Goal: Navigation & Orientation: Find specific page/section

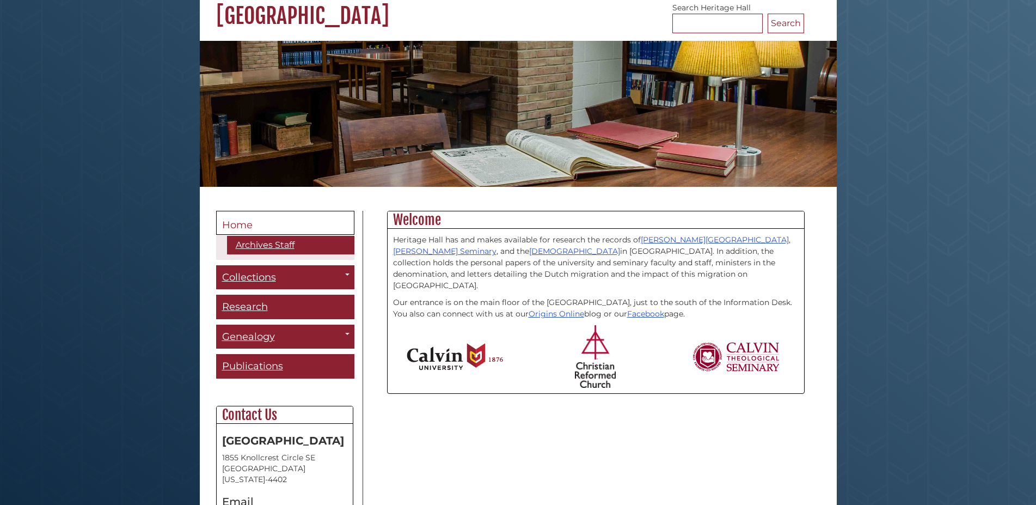
scroll to position [222, 0]
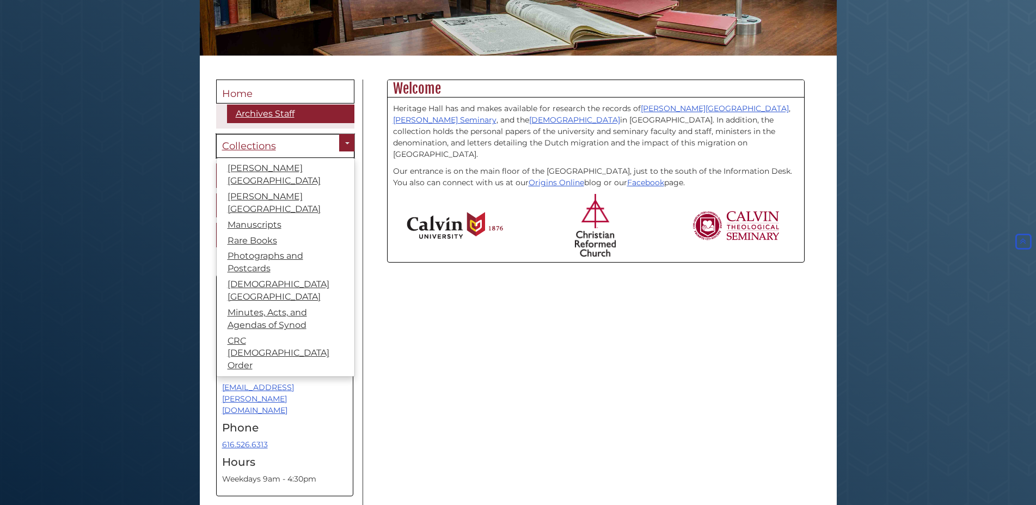
click at [262, 145] on span "Collections" at bounding box center [249, 146] width 54 height 12
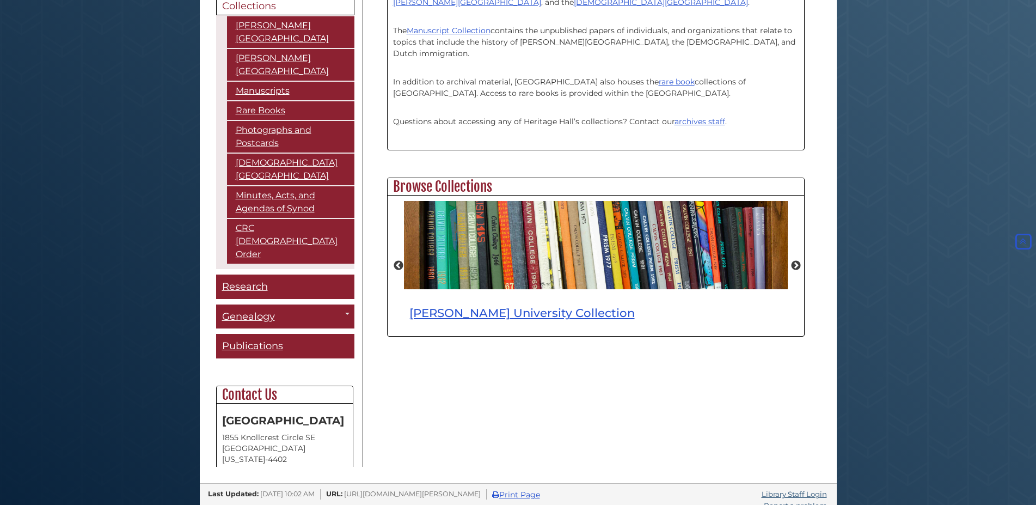
scroll to position [352, 0]
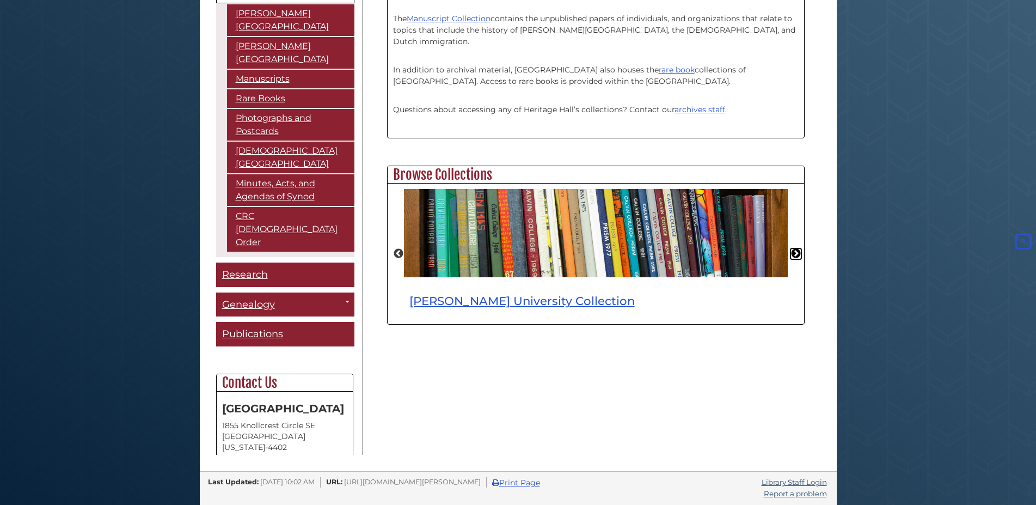
click at [796, 250] on button "Next" at bounding box center [795, 253] width 11 height 11
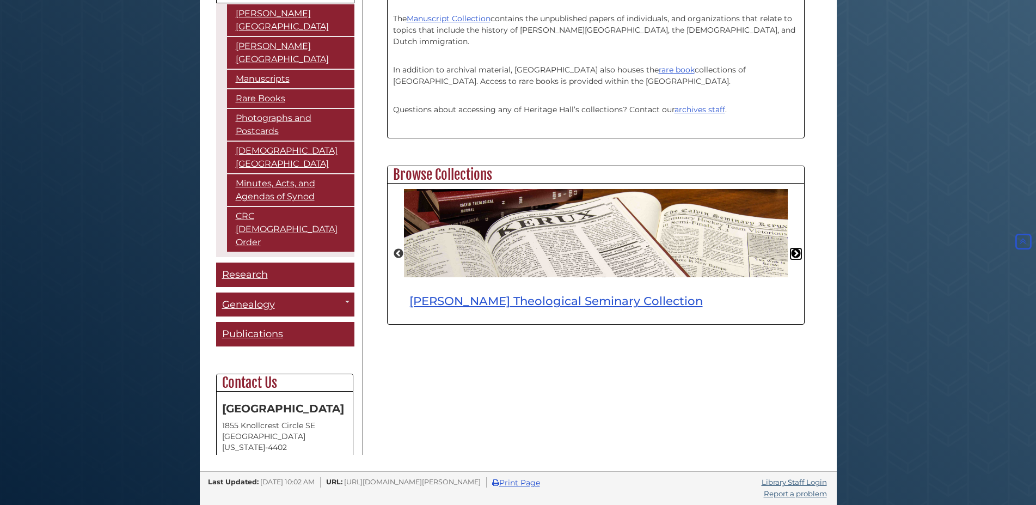
click at [796, 250] on button "Next" at bounding box center [795, 253] width 11 height 11
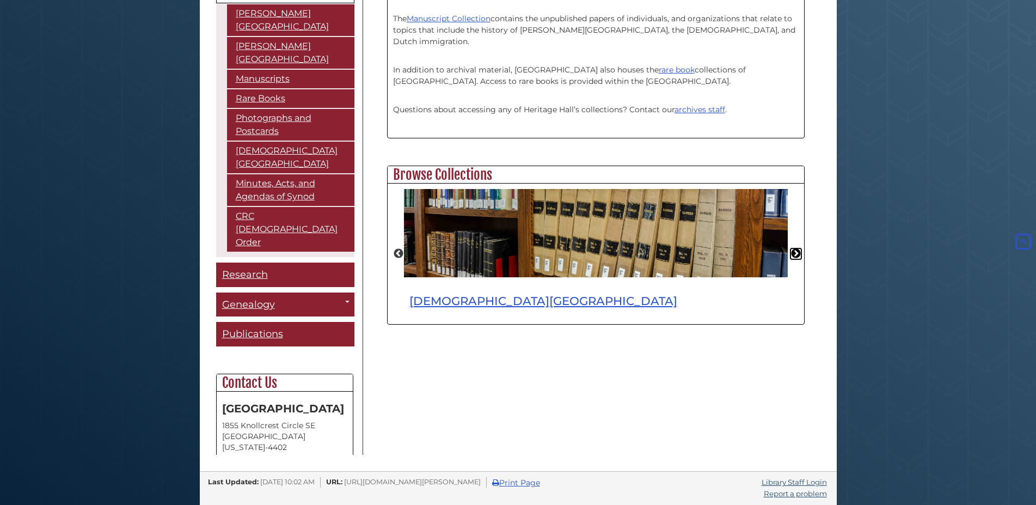
click at [796, 250] on button "Next" at bounding box center [795, 253] width 11 height 11
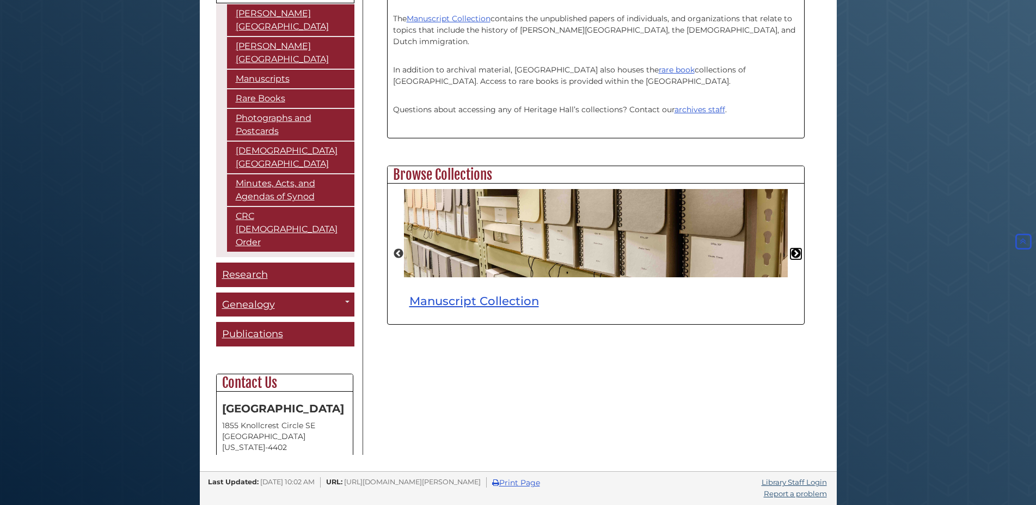
click at [796, 250] on button "Next" at bounding box center [795, 253] width 11 height 11
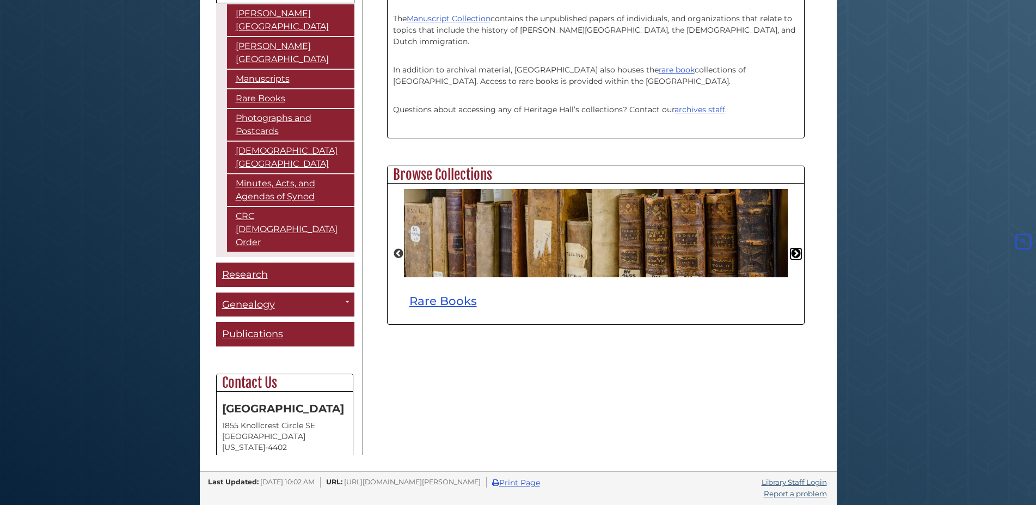
click at [796, 250] on button "Next" at bounding box center [795, 253] width 11 height 11
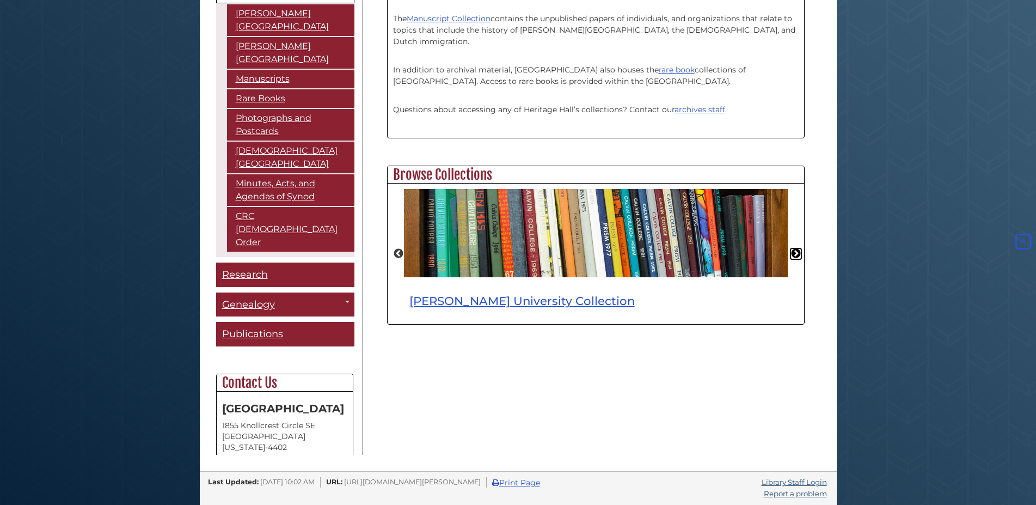
click at [796, 250] on button "Next" at bounding box center [795, 253] width 11 height 11
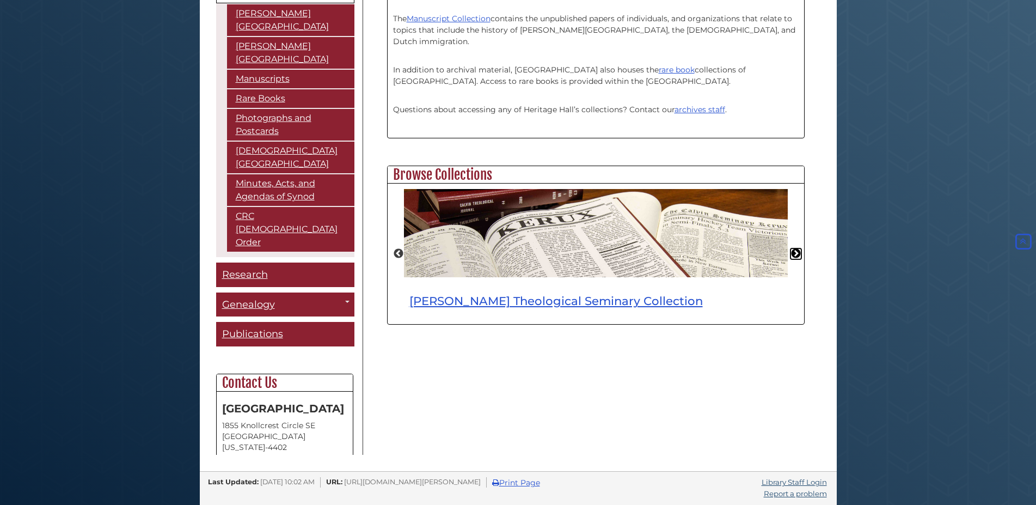
click at [796, 250] on button "Next" at bounding box center [795, 253] width 11 height 11
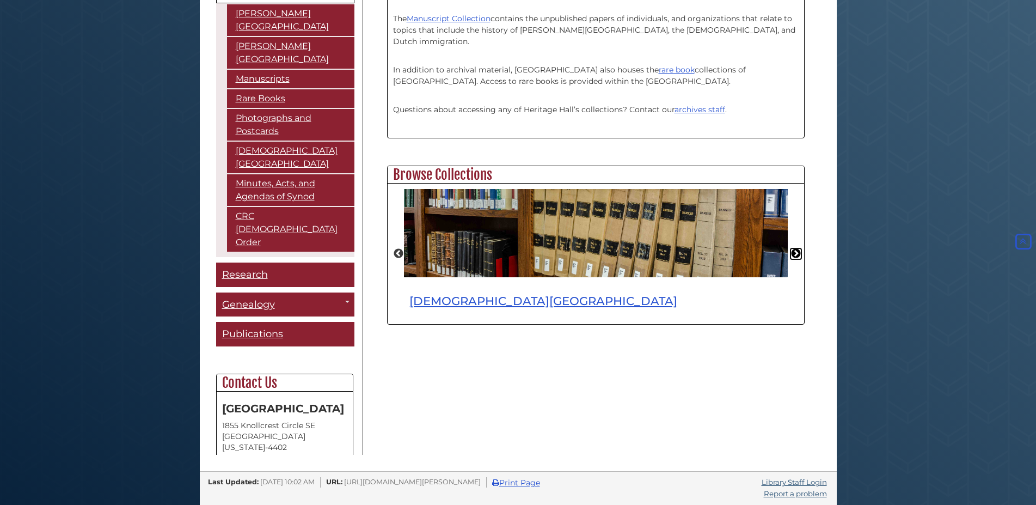
click at [796, 250] on button "Next" at bounding box center [795, 253] width 11 height 11
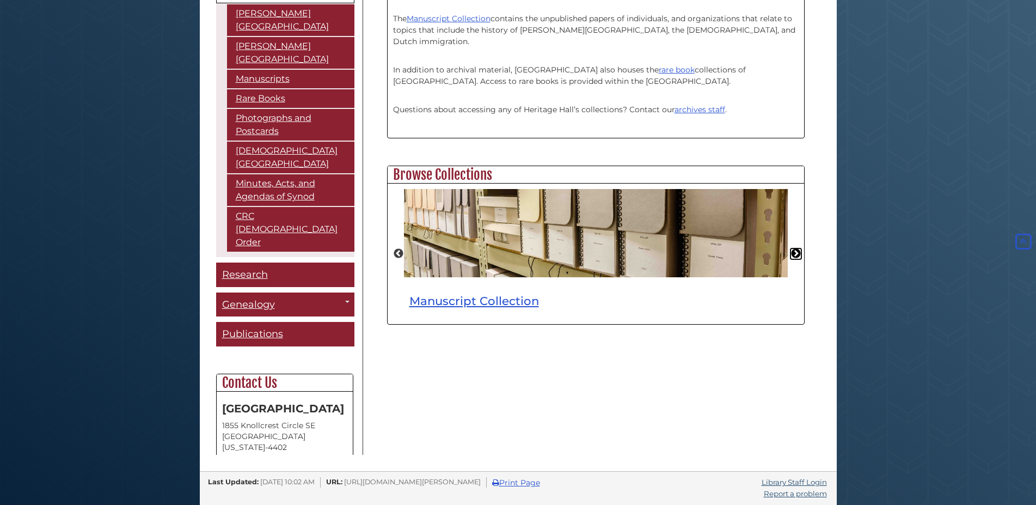
click at [796, 250] on button "Next" at bounding box center [795, 253] width 11 height 11
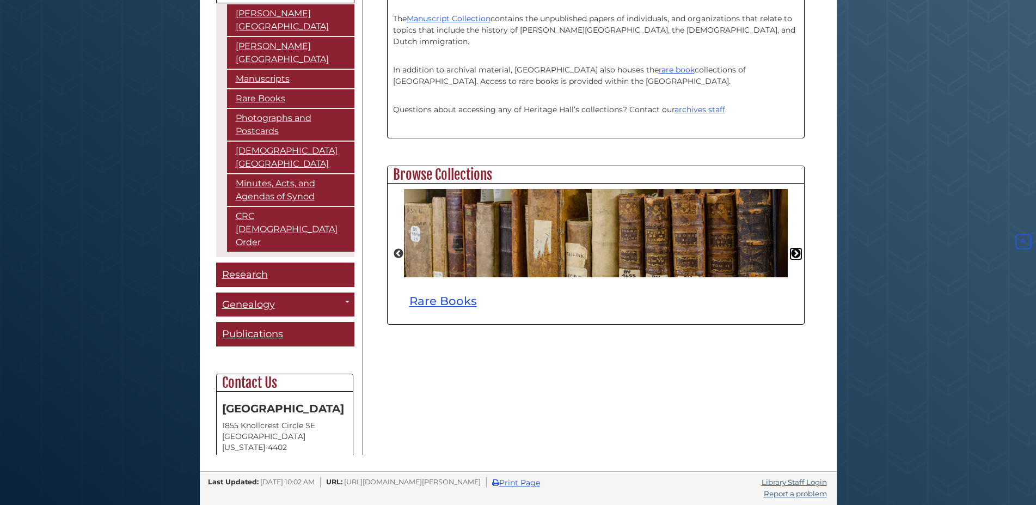
click at [796, 250] on button "Next" at bounding box center [795, 253] width 11 height 11
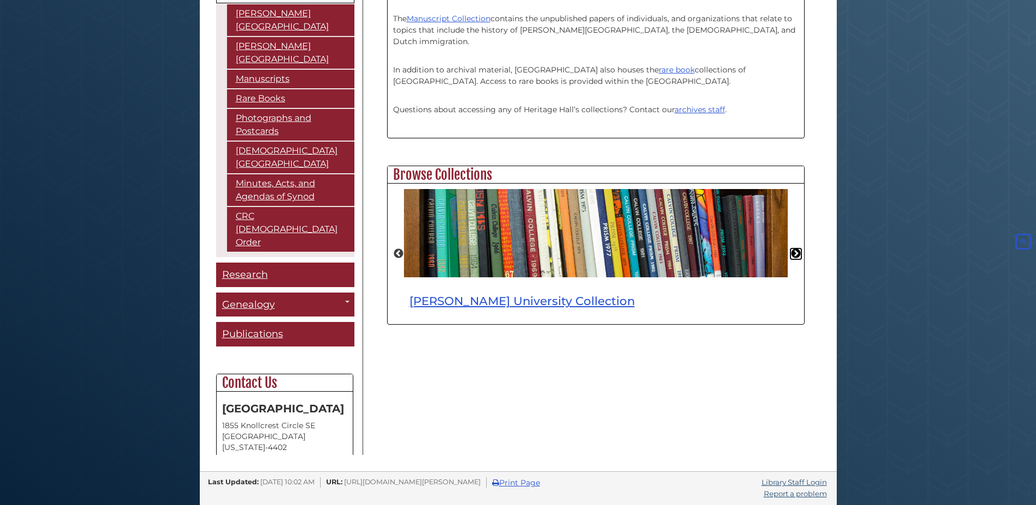
click at [796, 250] on button "Next" at bounding box center [795, 253] width 11 height 11
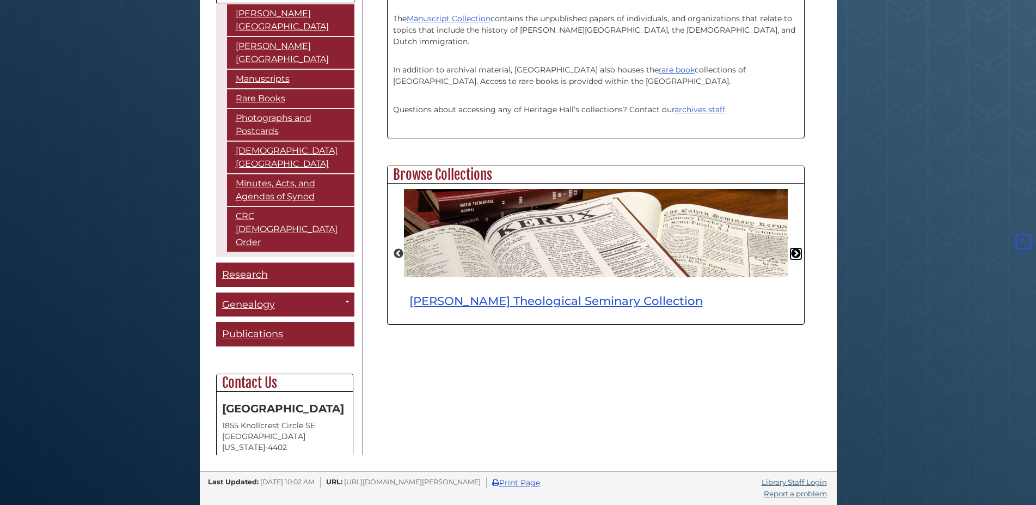
click at [796, 250] on button "Next" at bounding box center [795, 253] width 11 height 11
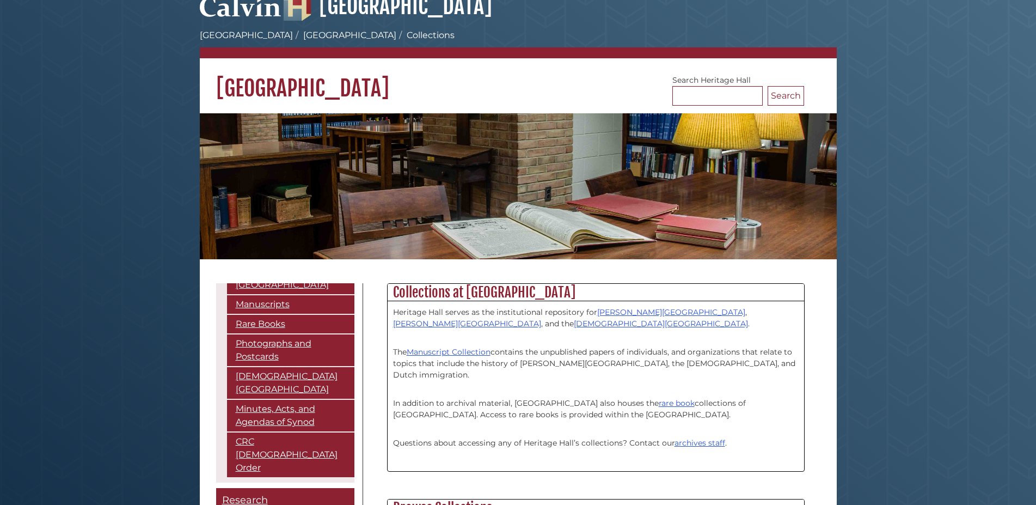
scroll to position [0, 0]
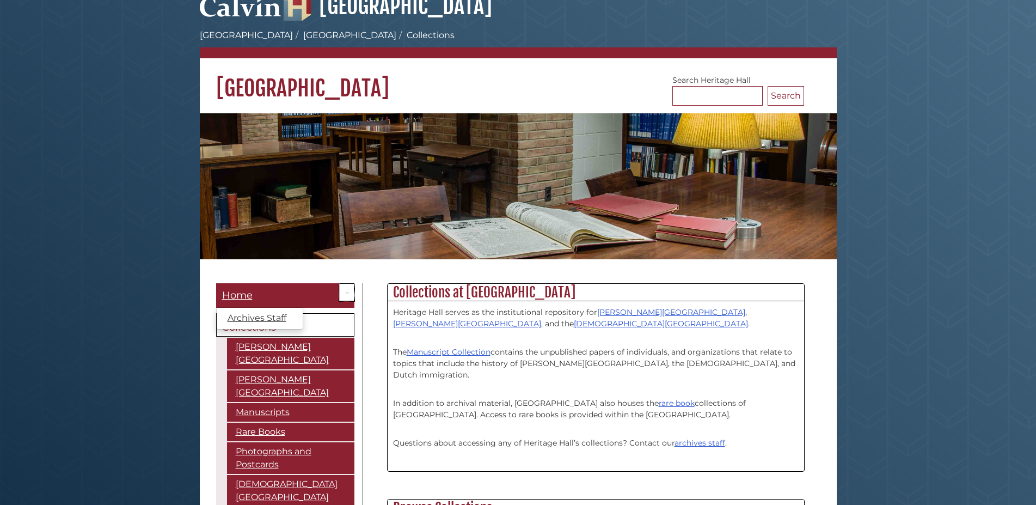
click at [339, 298] on link "Toggle Dropdown" at bounding box center [346, 292] width 15 height 18
click at [268, 293] on link "Home" at bounding box center [285, 295] width 138 height 24
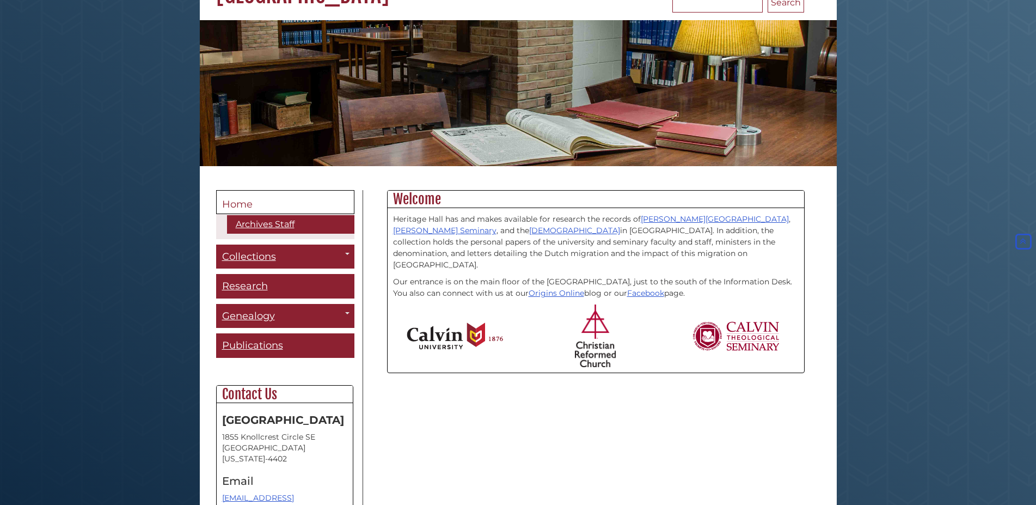
scroll to position [111, 0]
drag, startPoint x: 393, startPoint y: 197, endPoint x: 725, endPoint y: 286, distance: 343.9
click at [725, 286] on div "Welcome Heritage Hall has and makes available for research the records of Calvi…" at bounding box center [596, 282] width 418 height 183
copy div "Welcome Heritage Hall has and makes available for research the records of Calvi…"
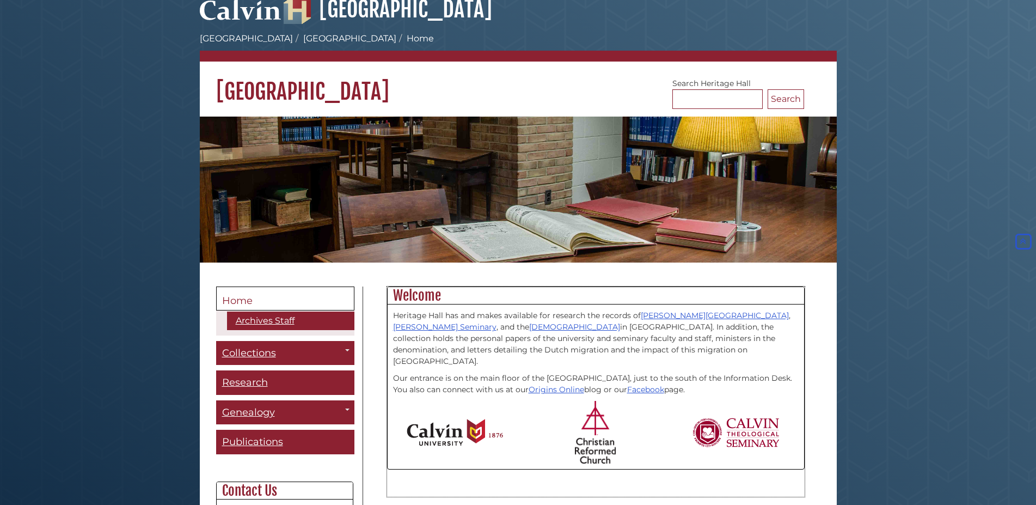
scroll to position [0, 0]
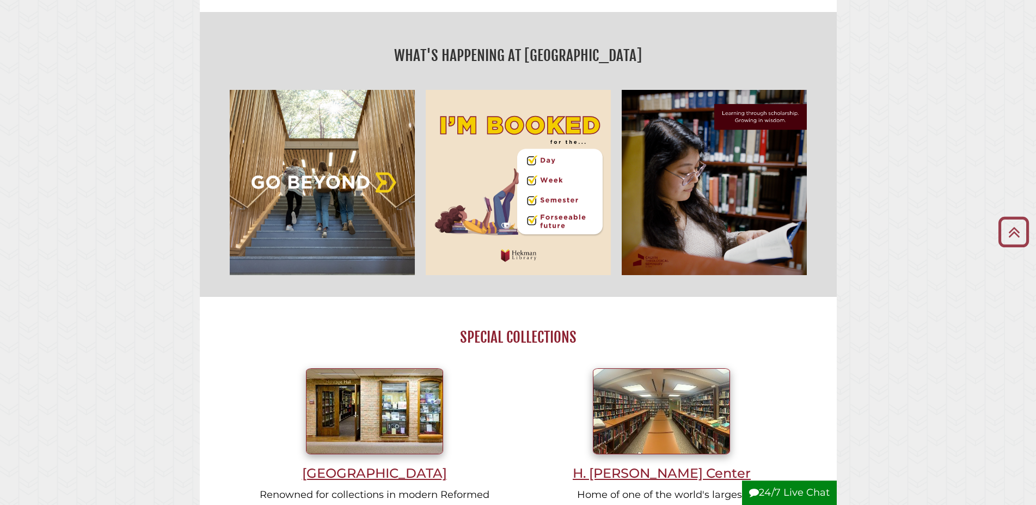
scroll to position [278, 0]
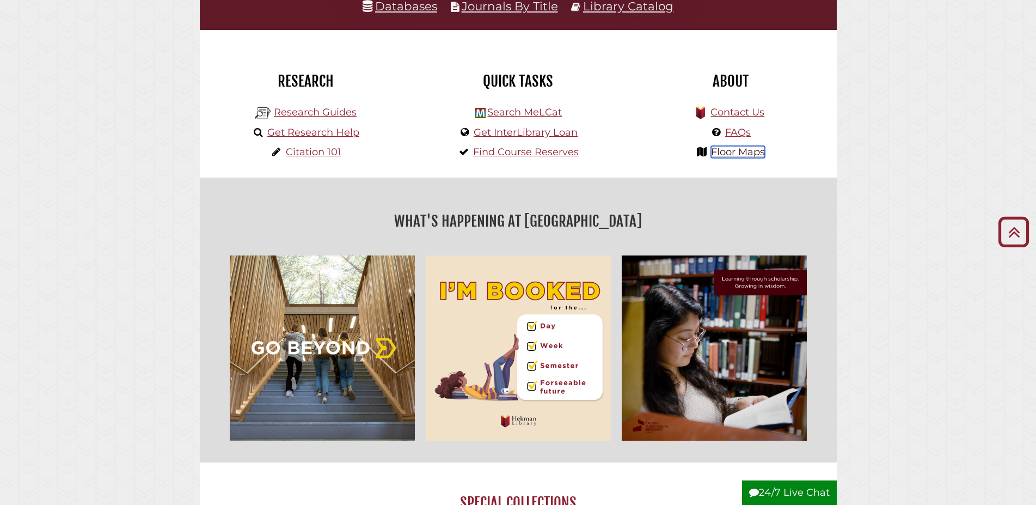
click at [714, 155] on link "Floor Maps" at bounding box center [738, 152] width 54 height 12
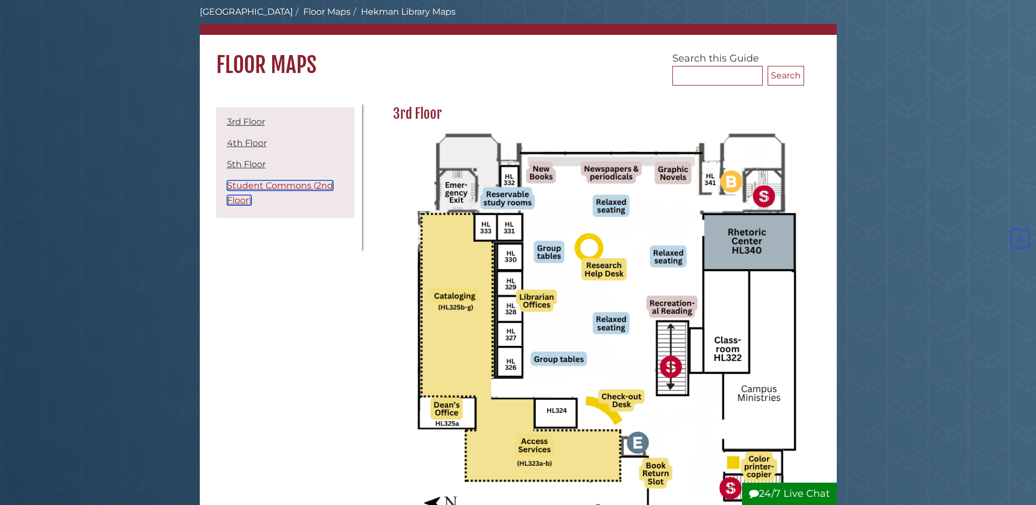
click at [269, 186] on link "Student Commons (2nd Floor)" at bounding box center [280, 192] width 106 height 25
